Goal: Information Seeking & Learning: Compare options

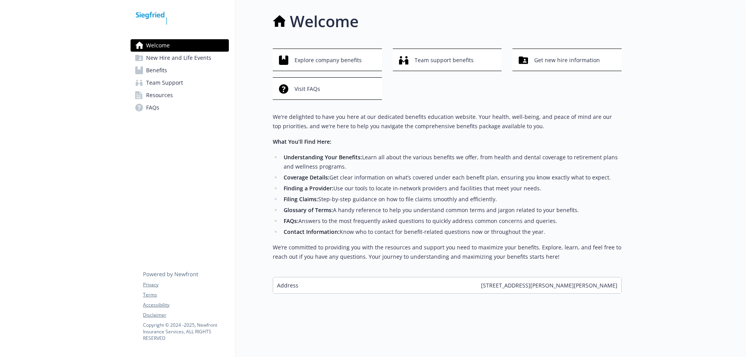
scroll to position [6, 0]
click at [199, 57] on span "New Hire and Life Events" at bounding box center [178, 58] width 65 height 12
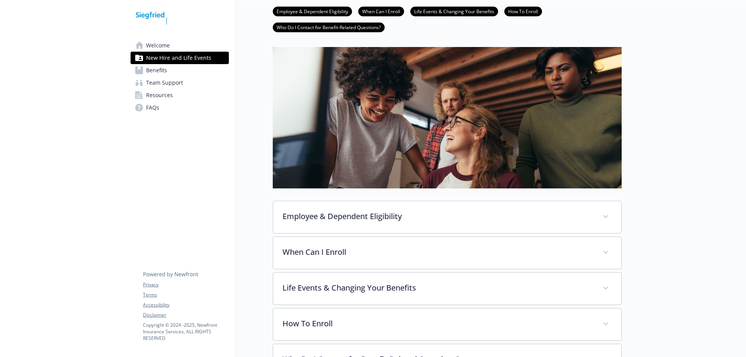
scroll to position [84, 0]
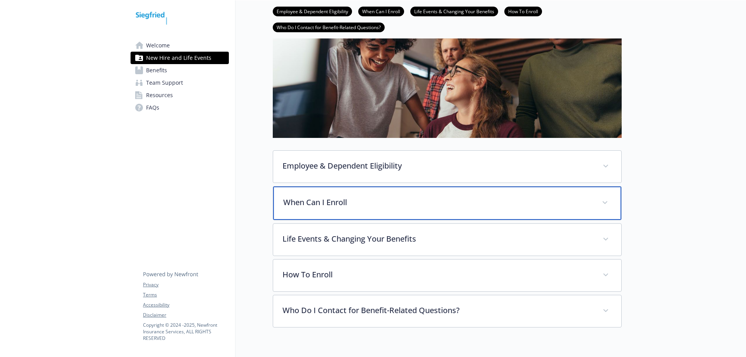
click at [534, 202] on p "When Can I Enroll" at bounding box center [437, 202] width 309 height 12
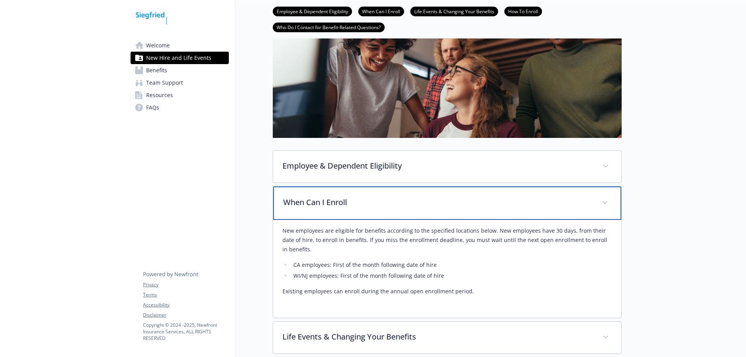
click at [534, 202] on p "When Can I Enroll" at bounding box center [437, 202] width 309 height 12
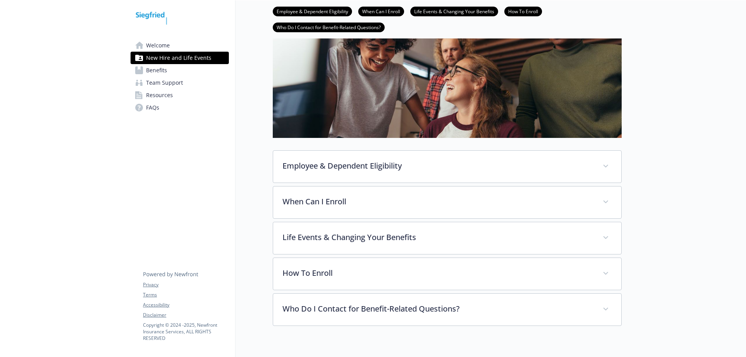
click at [188, 71] on link "Benefits" at bounding box center [179, 70] width 98 height 12
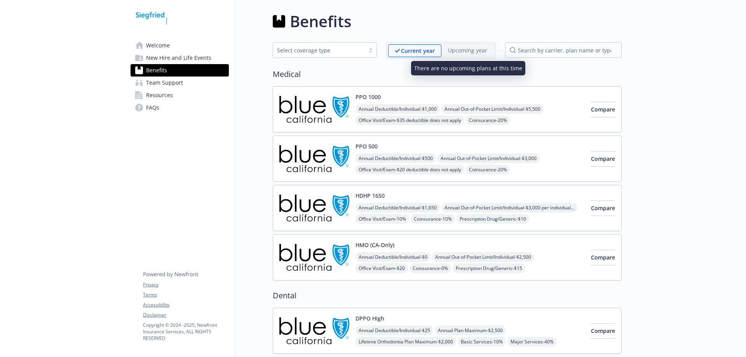
click at [467, 50] on p "Upcoming year" at bounding box center [467, 50] width 39 height 8
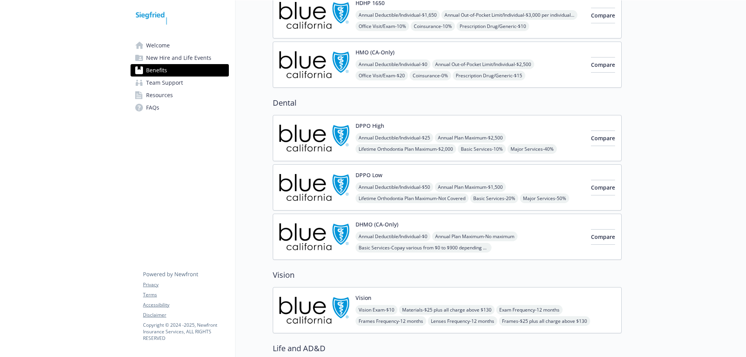
scroll to position [194, 0]
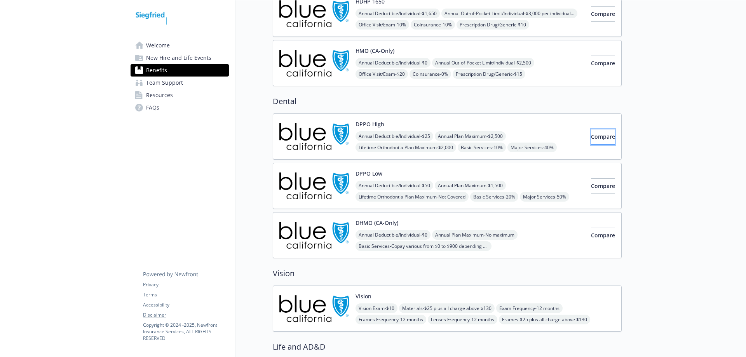
click at [595, 139] on span "Compare" at bounding box center [603, 136] width 24 height 7
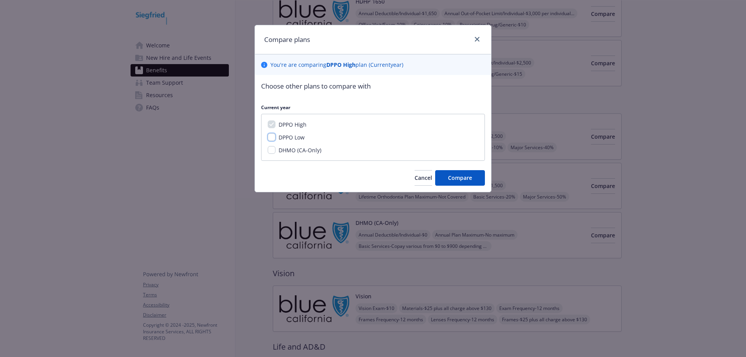
click at [272, 136] on input "DPPO Low" at bounding box center [272, 137] width 8 height 8
checkbox input "true"
click at [271, 149] on input "DHMO (CA-Only)" at bounding box center [272, 150] width 8 height 8
checkbox input "true"
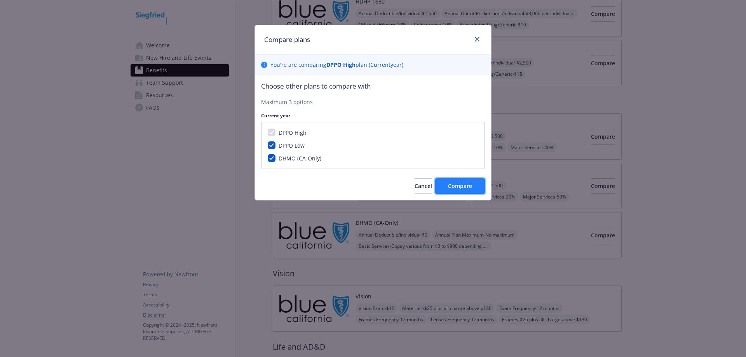
click at [454, 187] on span "Compare" at bounding box center [460, 185] width 24 height 7
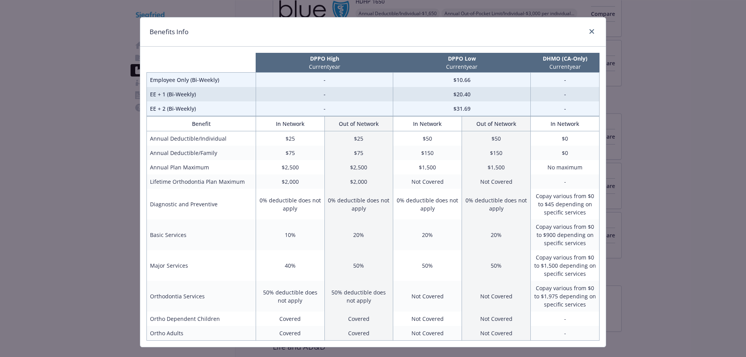
scroll to position [0, 0]
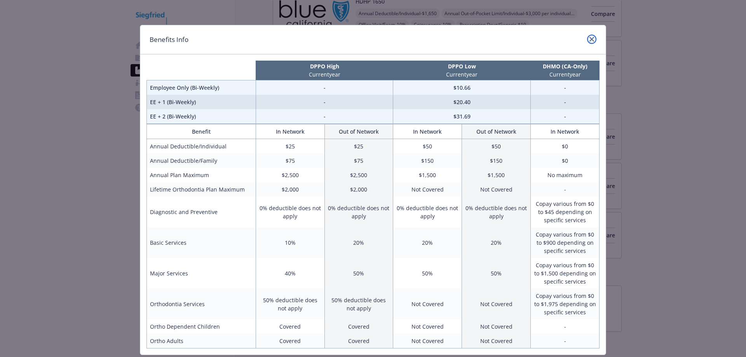
click at [589, 39] on icon "close" at bounding box center [591, 39] width 5 height 5
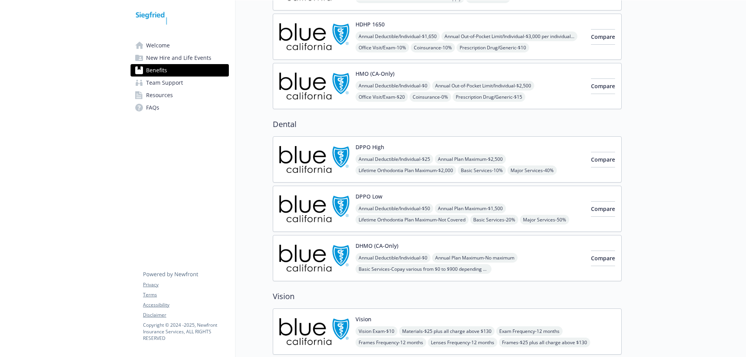
scroll to position [147, 0]
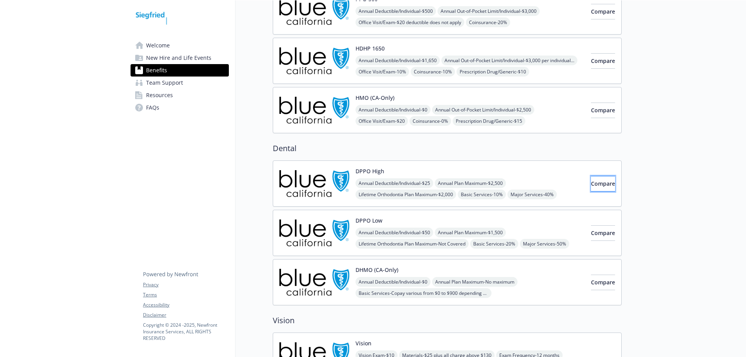
click at [591, 187] on span "Compare" at bounding box center [603, 183] width 24 height 7
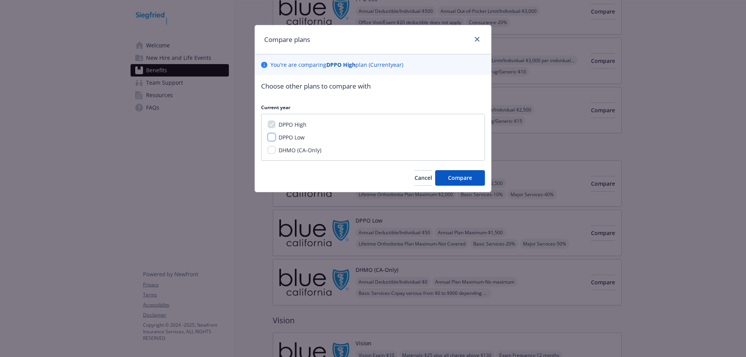
click at [268, 136] on input "DPPO Low" at bounding box center [272, 137] width 8 height 8
checkbox input "true"
click at [275, 147] on input "DHMO (CA-Only)" at bounding box center [272, 150] width 8 height 8
checkbox input "true"
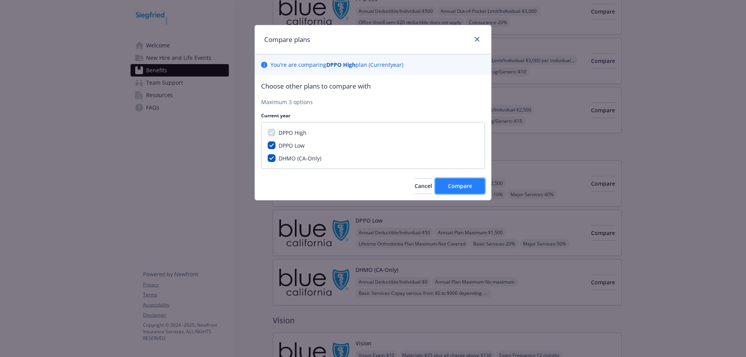
click at [466, 187] on span "Compare" at bounding box center [460, 185] width 24 height 7
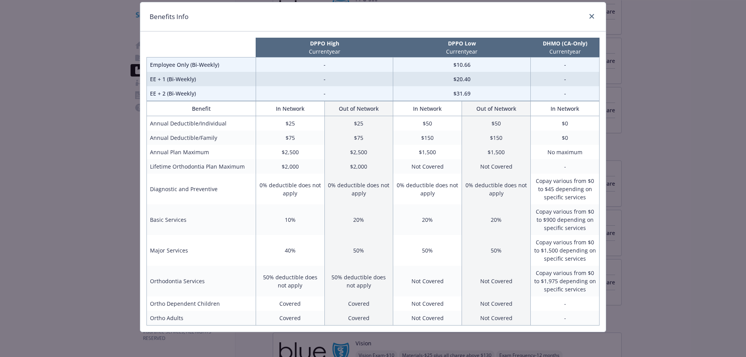
scroll to position [0, 0]
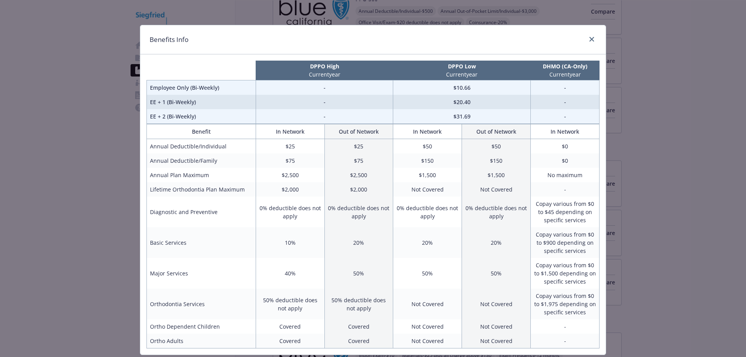
click at [588, 34] on div "Benefits Info" at bounding box center [372, 39] width 465 height 29
click at [589, 37] on icon "close" at bounding box center [591, 39] width 5 height 5
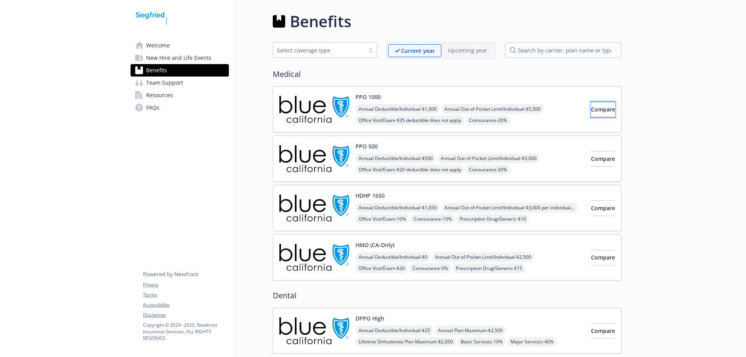
click at [591, 111] on span "Compare" at bounding box center [603, 109] width 24 height 7
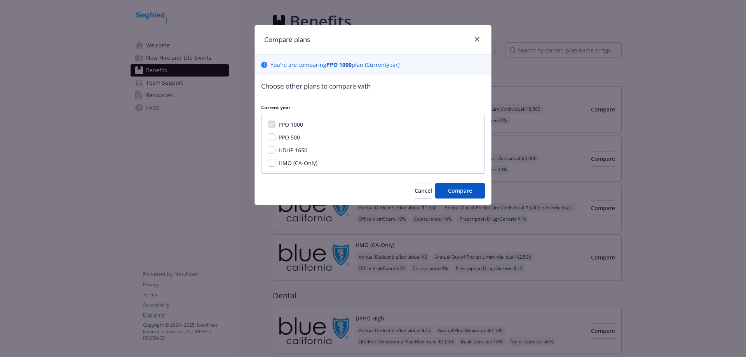
click at [287, 139] on span "PPO 500" at bounding box center [288, 137] width 21 height 7
click at [275, 139] on input "PPO 500" at bounding box center [272, 137] width 8 height 8
checkbox input "true"
drag, startPoint x: 285, startPoint y: 150, endPoint x: 287, endPoint y: 160, distance: 10.0
click at [285, 150] on span "HDHP 1650" at bounding box center [292, 149] width 29 height 7
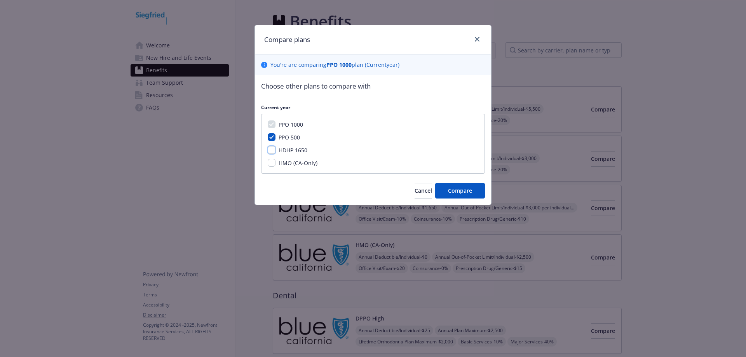
click at [275, 150] on input "HDHP 1650" at bounding box center [272, 150] width 8 height 8
checkbox input "true"
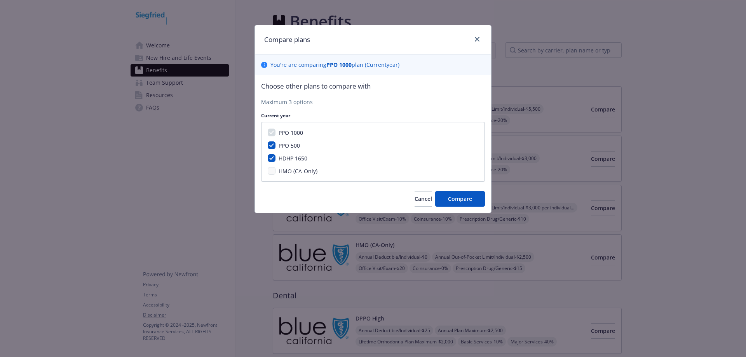
click at [288, 169] on span "HMO (CA-Only)" at bounding box center [297, 170] width 39 height 7
click at [457, 198] on span "Compare" at bounding box center [460, 198] width 24 height 7
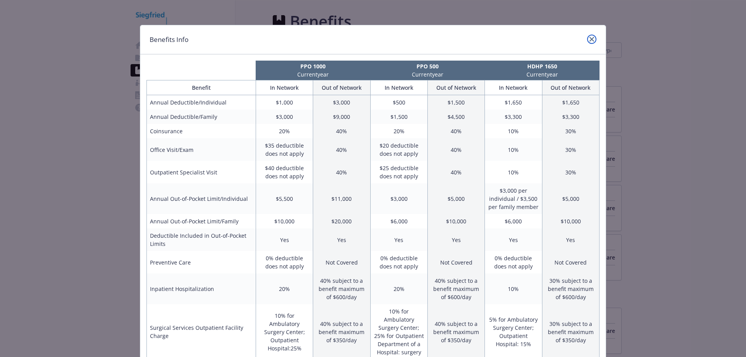
click at [589, 41] on icon "close" at bounding box center [591, 39] width 5 height 5
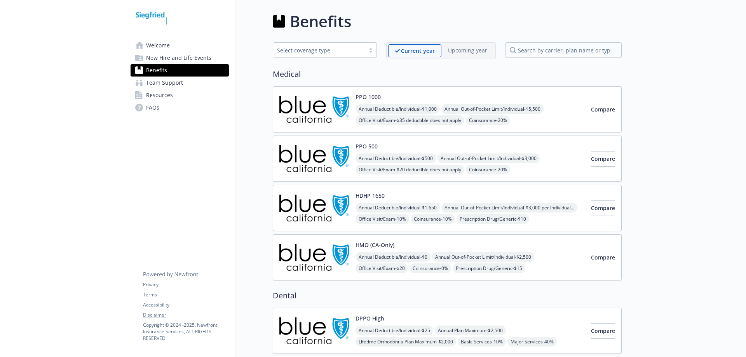
click at [162, 83] on span "Team Support" at bounding box center [164, 83] width 37 height 12
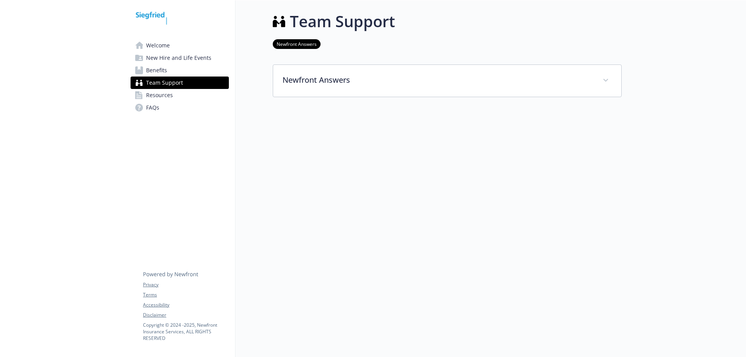
click at [165, 95] on span "Resources" at bounding box center [159, 95] width 27 height 12
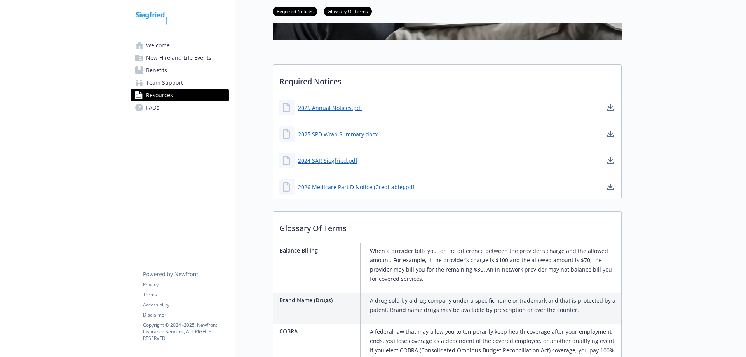
scroll to position [194, 0]
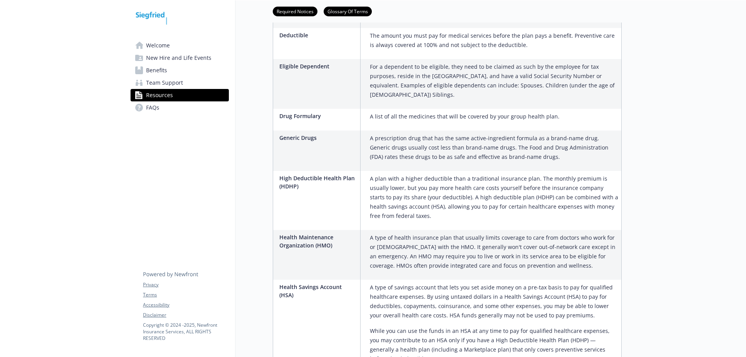
click at [181, 109] on link "FAQs" at bounding box center [179, 107] width 98 height 12
